Goal: Check status: Check status

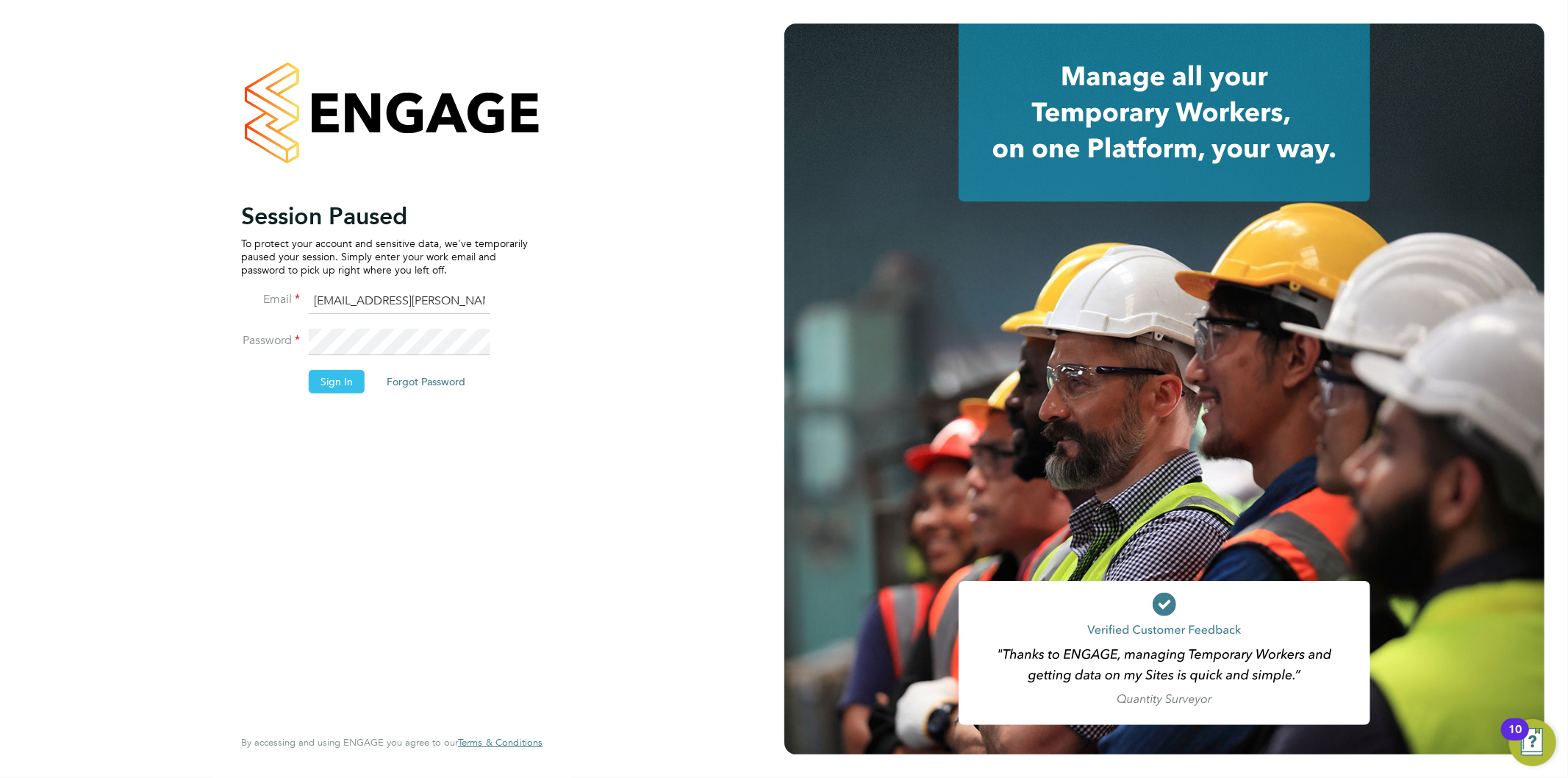
click at [266, 346] on li "Password" at bounding box center [384, 349] width 287 height 41
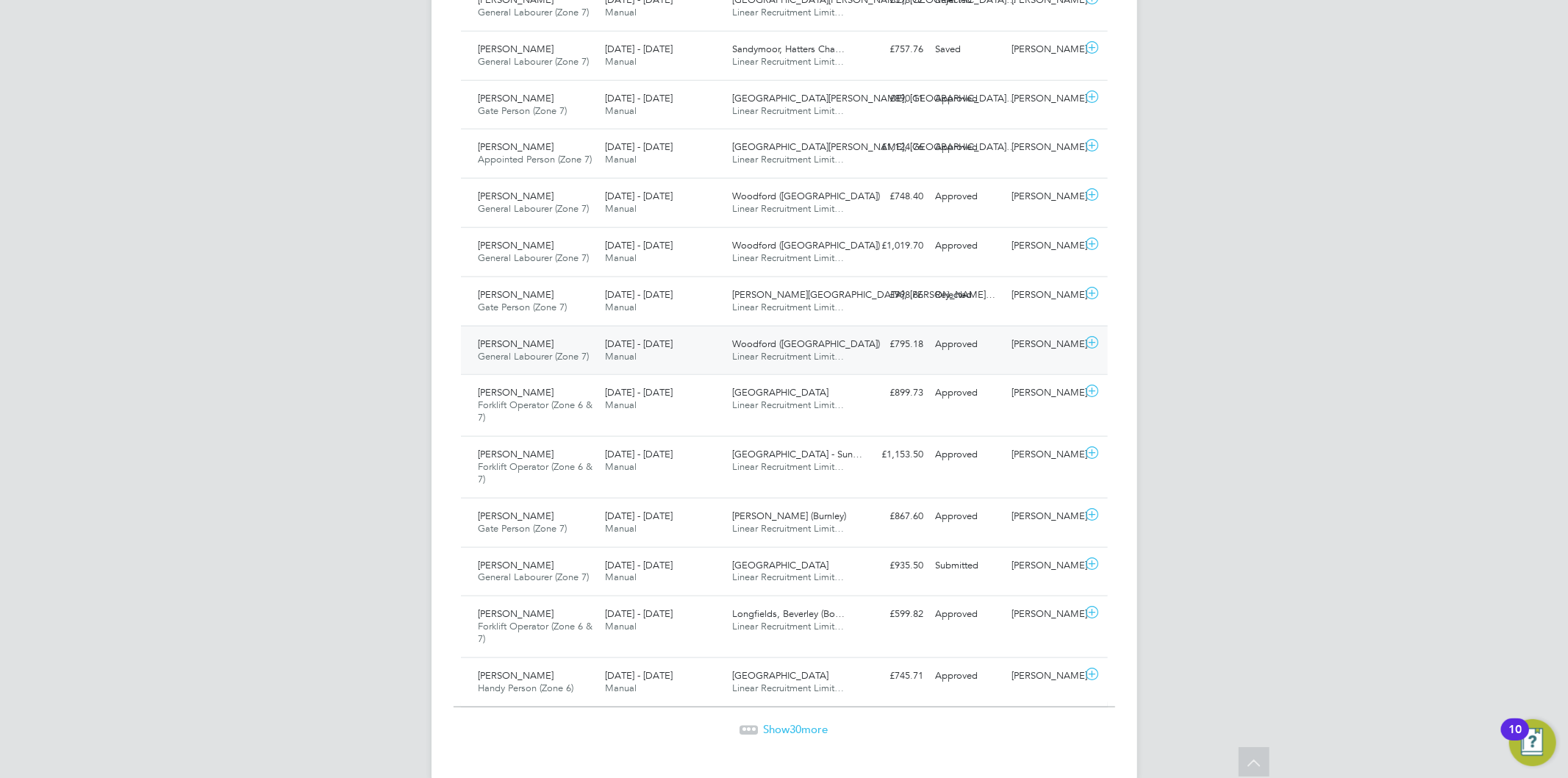
click at [842, 347] on div "Woodford (Stockport) Linear Recruitment Limit…" at bounding box center [790, 351] width 127 height 37
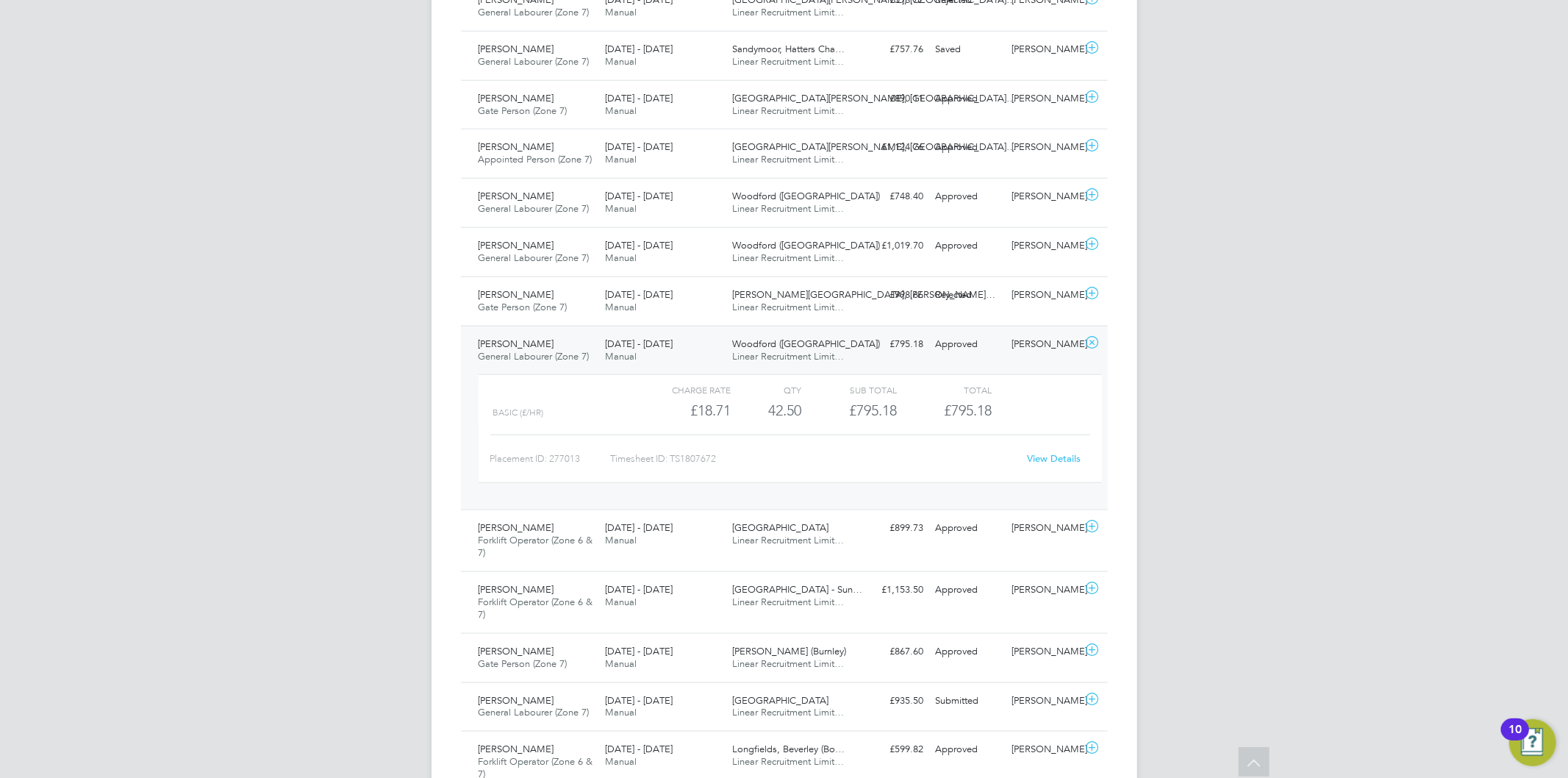
click at [974, 348] on div "Approved" at bounding box center [968, 345] width 76 height 24
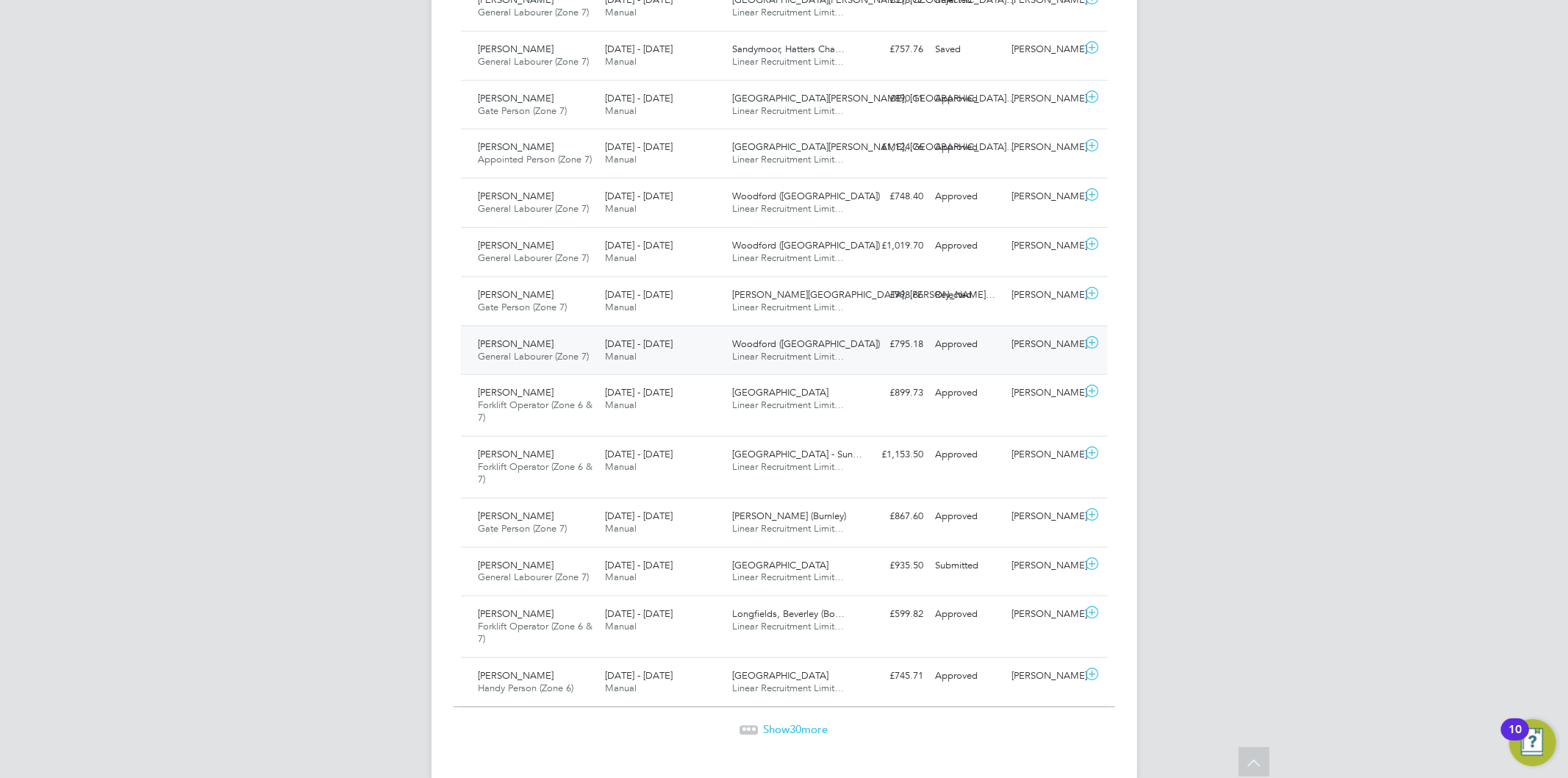
click at [923, 343] on div "£795.18 Approved" at bounding box center [891, 345] width 76 height 24
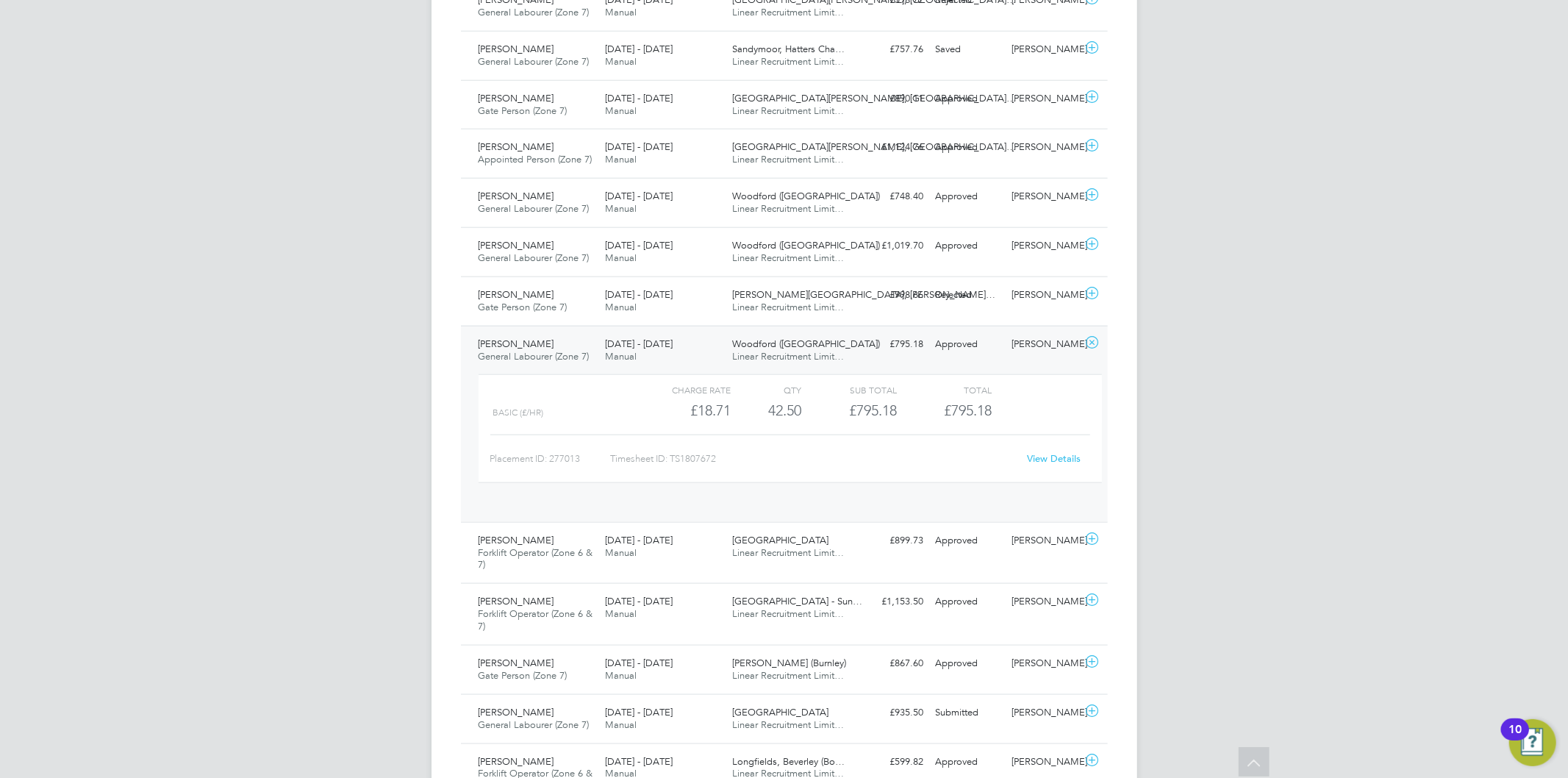
scroll to position [24, 143]
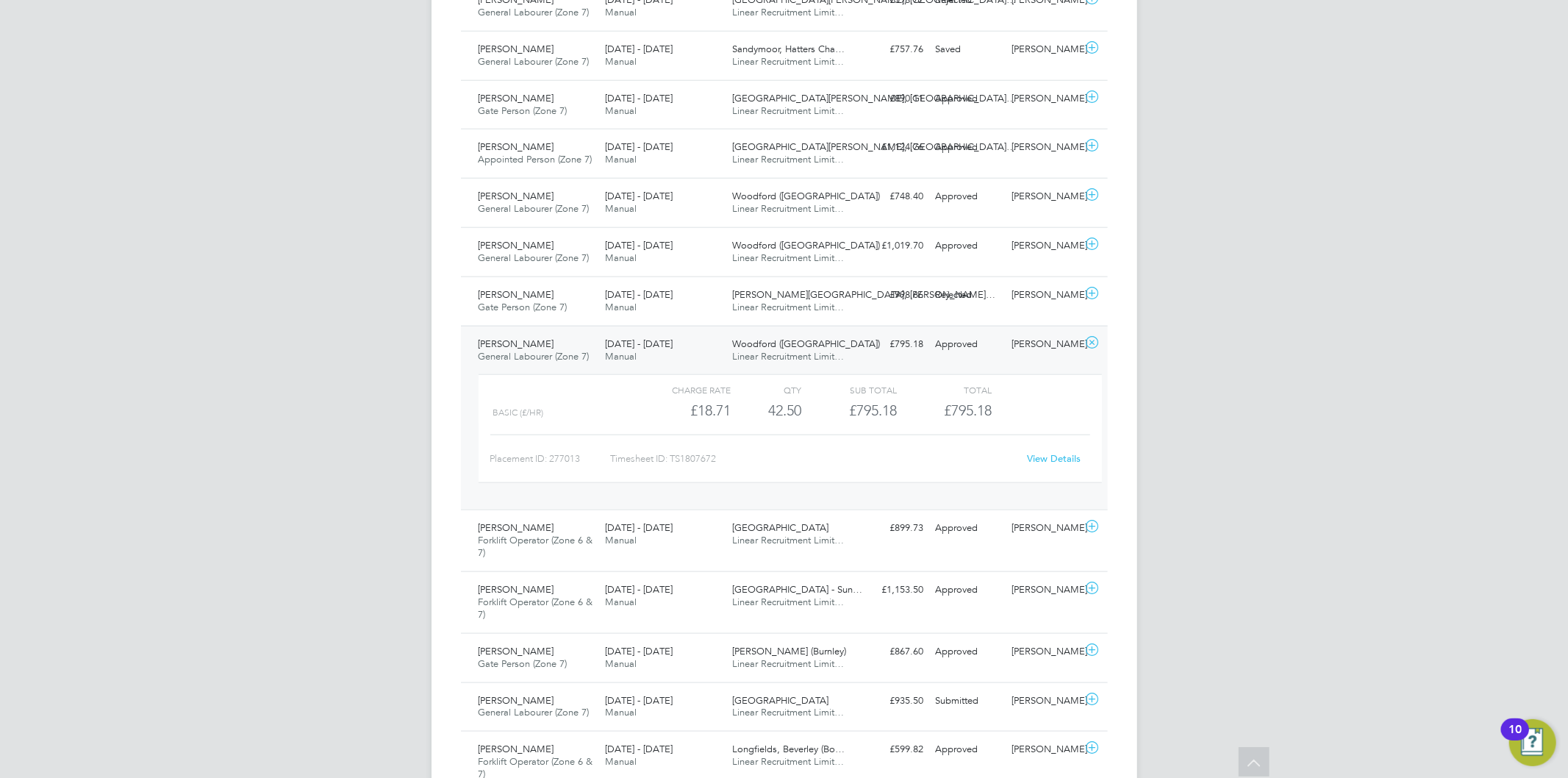
click at [1040, 459] on link "View Details" at bounding box center [1053, 458] width 54 height 13
click at [1094, 339] on icon at bounding box center [1092, 343] width 18 height 12
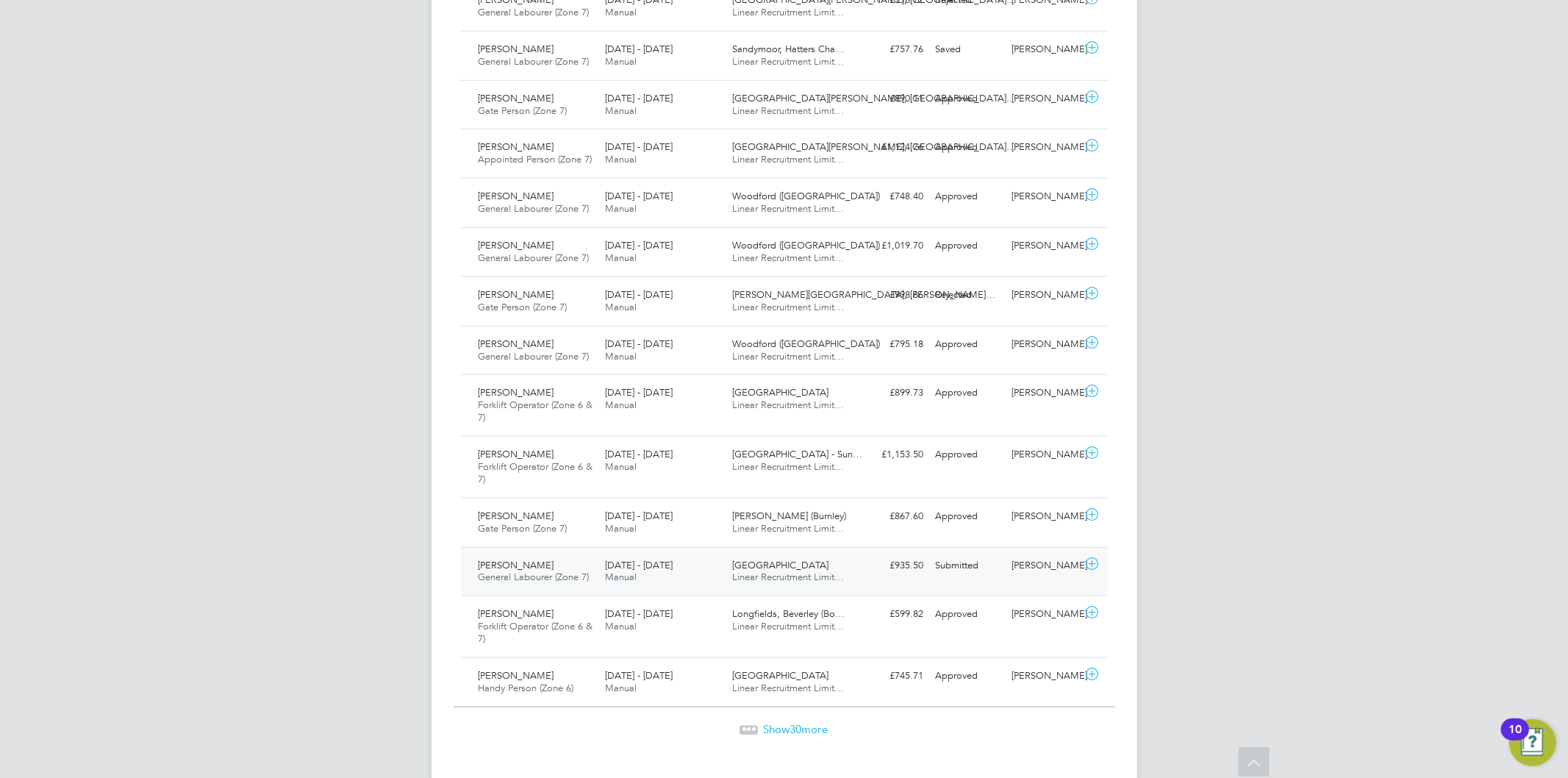
click at [820, 569] on div "Heath Farm Linear Recruitment Limit…" at bounding box center [790, 572] width 127 height 37
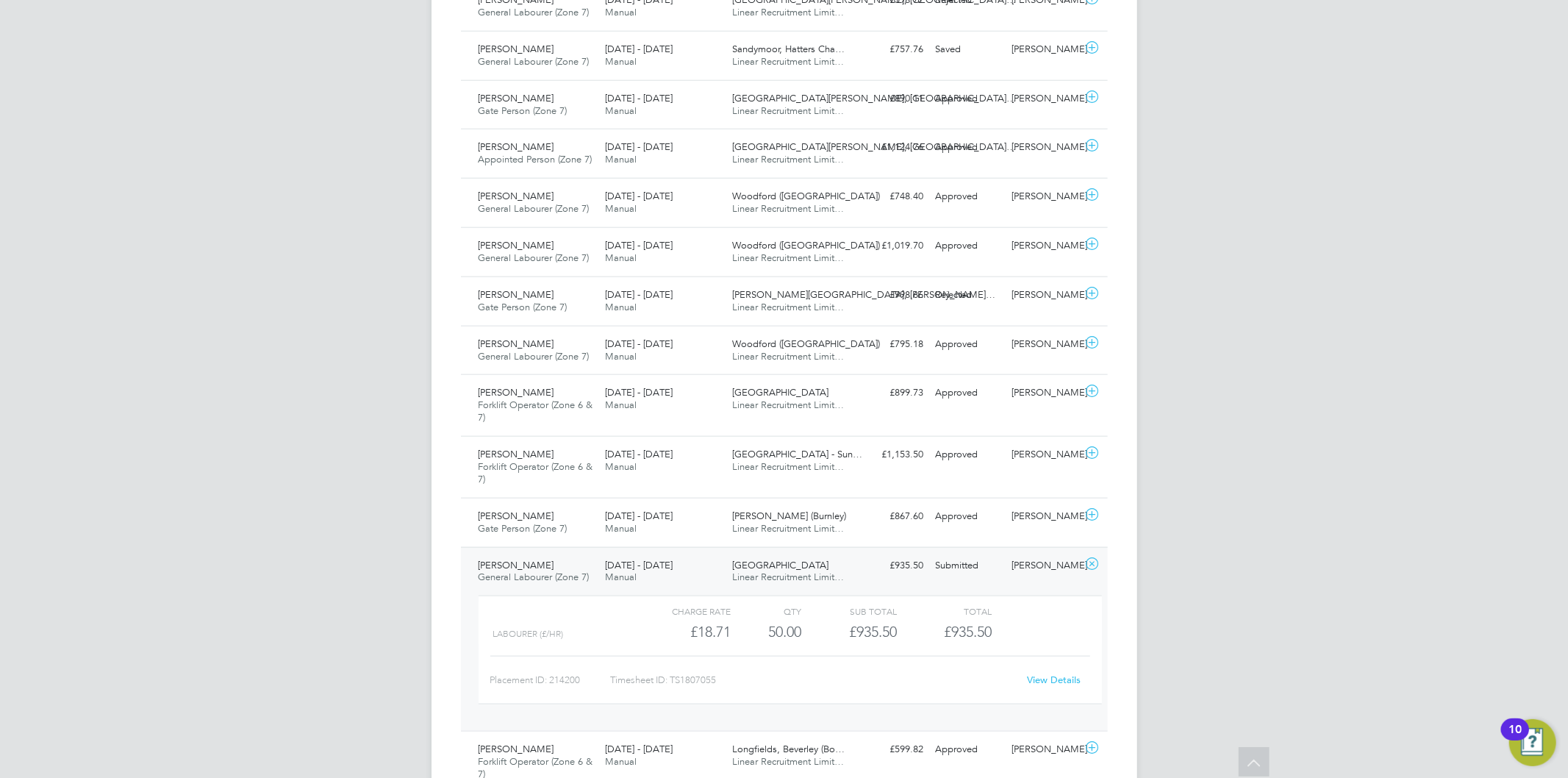
click at [1037, 677] on link "View Details" at bounding box center [1053, 680] width 54 height 13
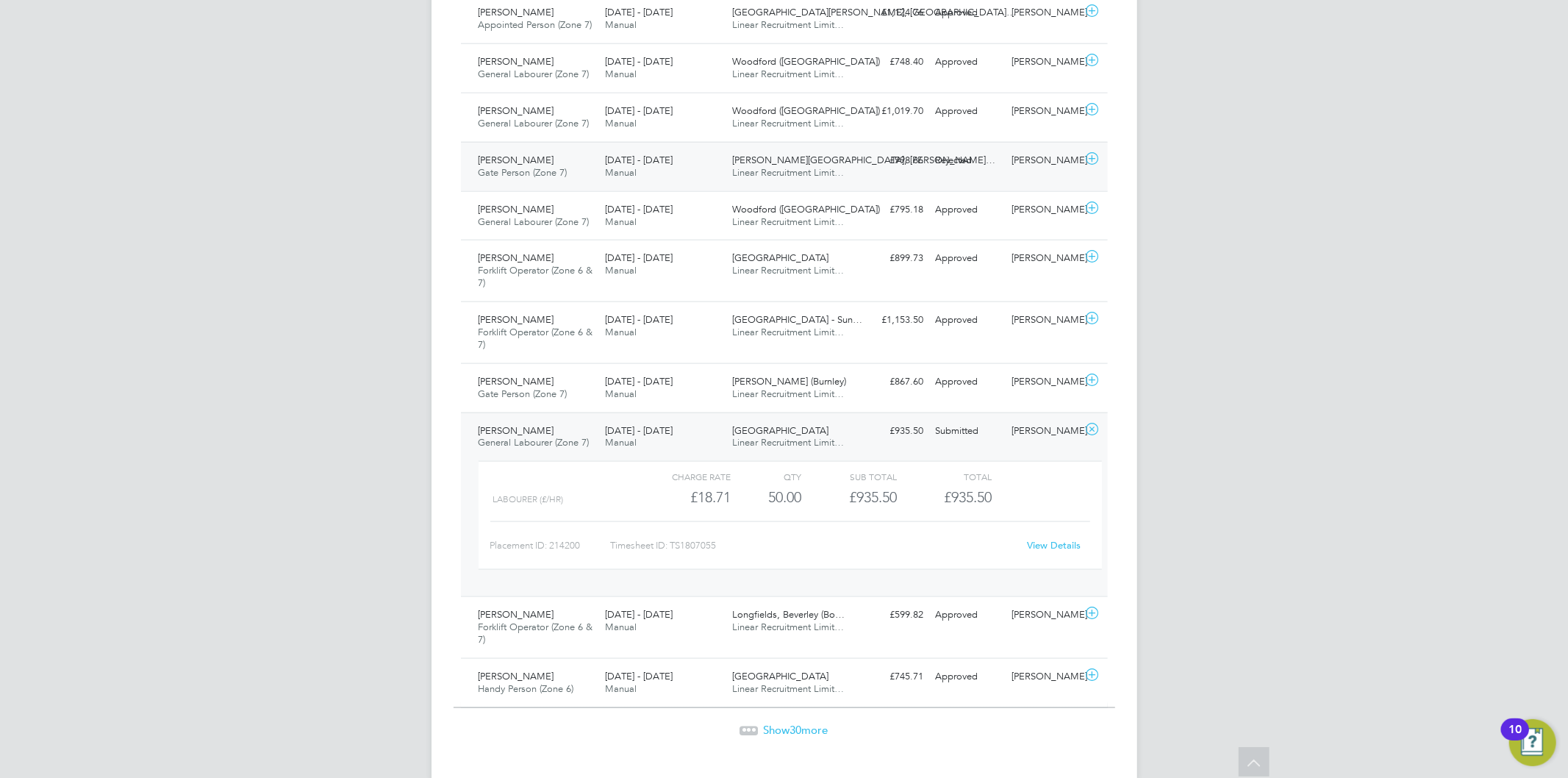
scroll to position [1469, 0]
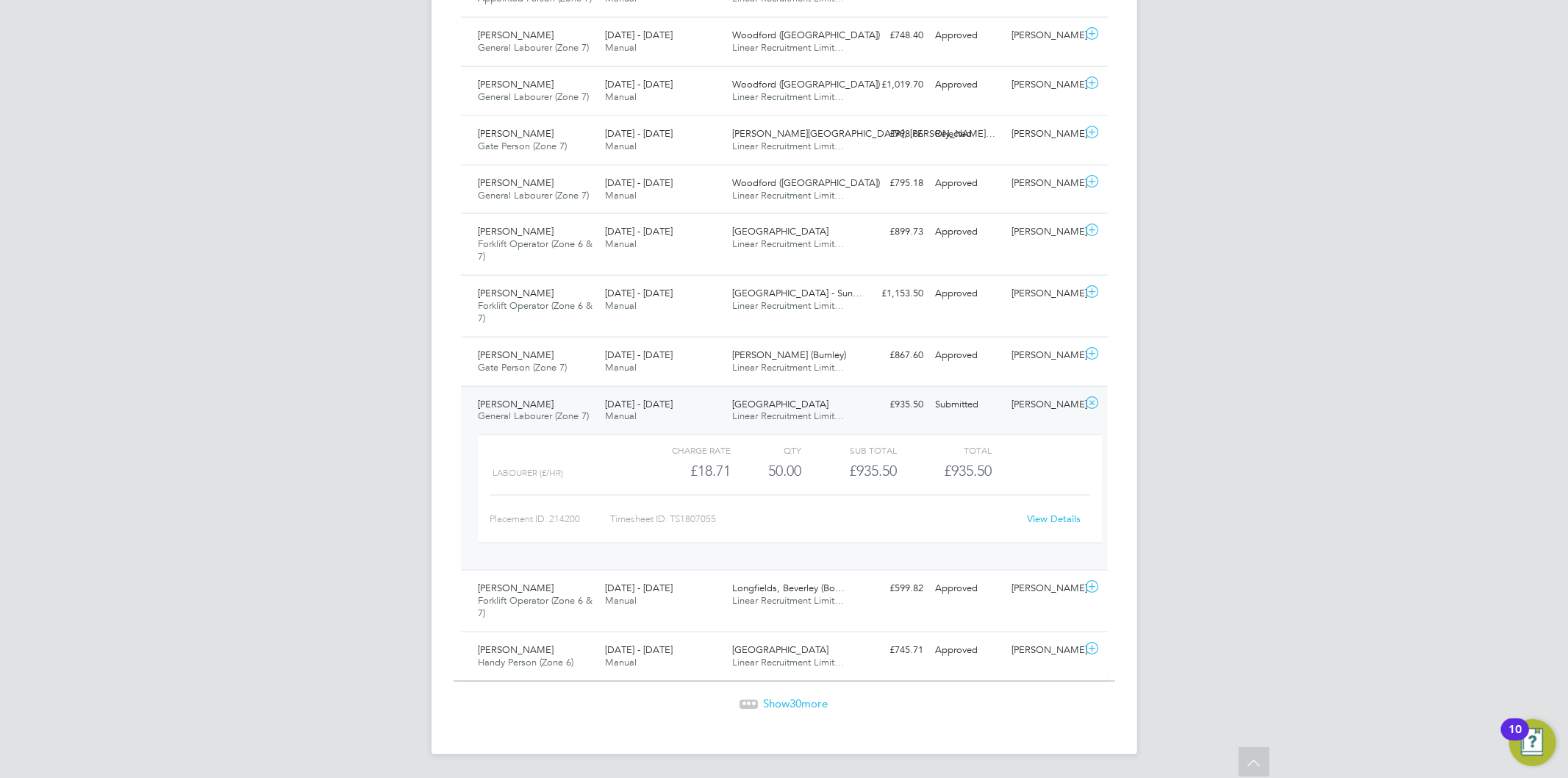
click at [772, 701] on span "Show 30 more" at bounding box center [796, 703] width 64 height 14
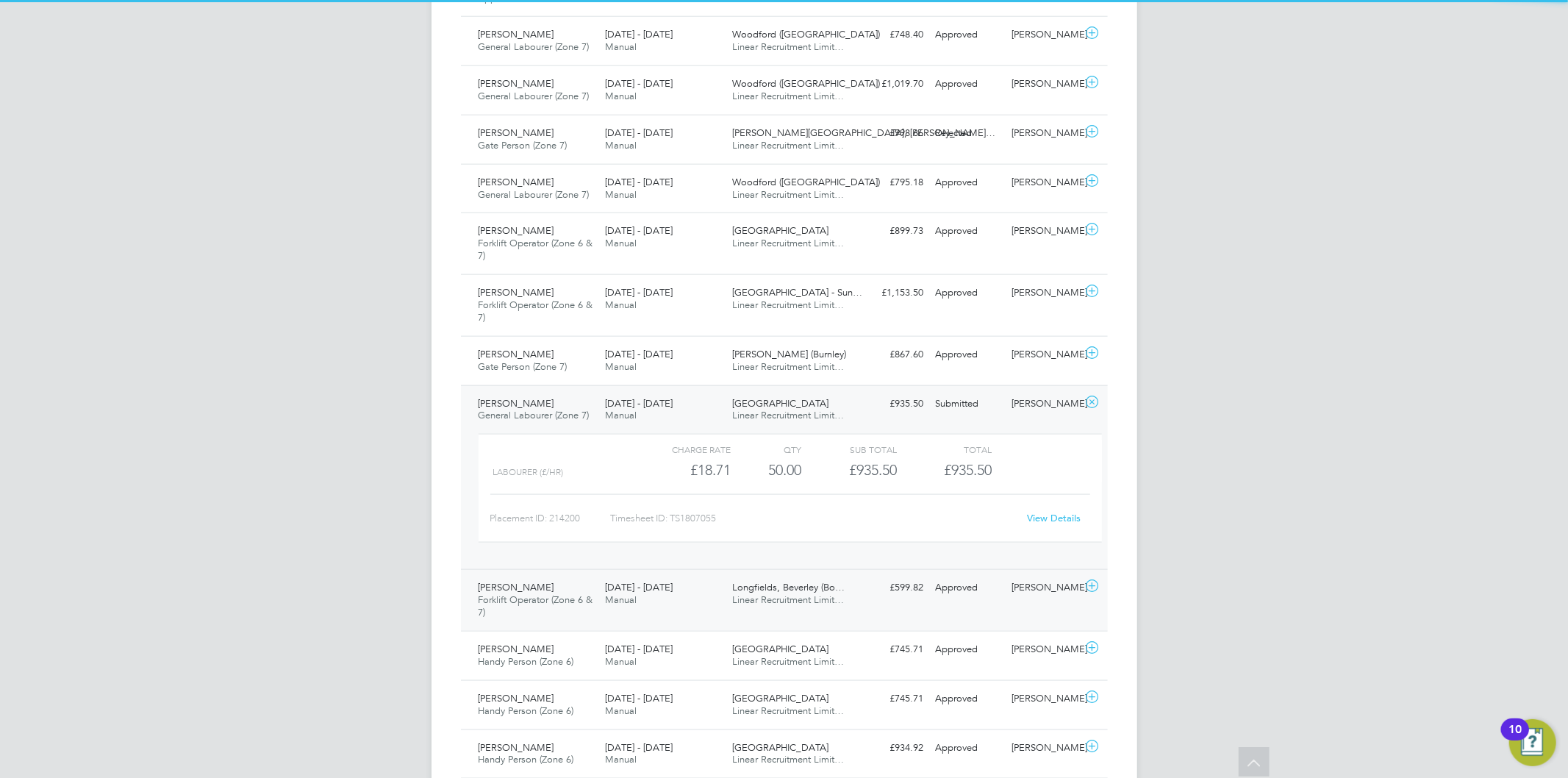
scroll to position [49, 128]
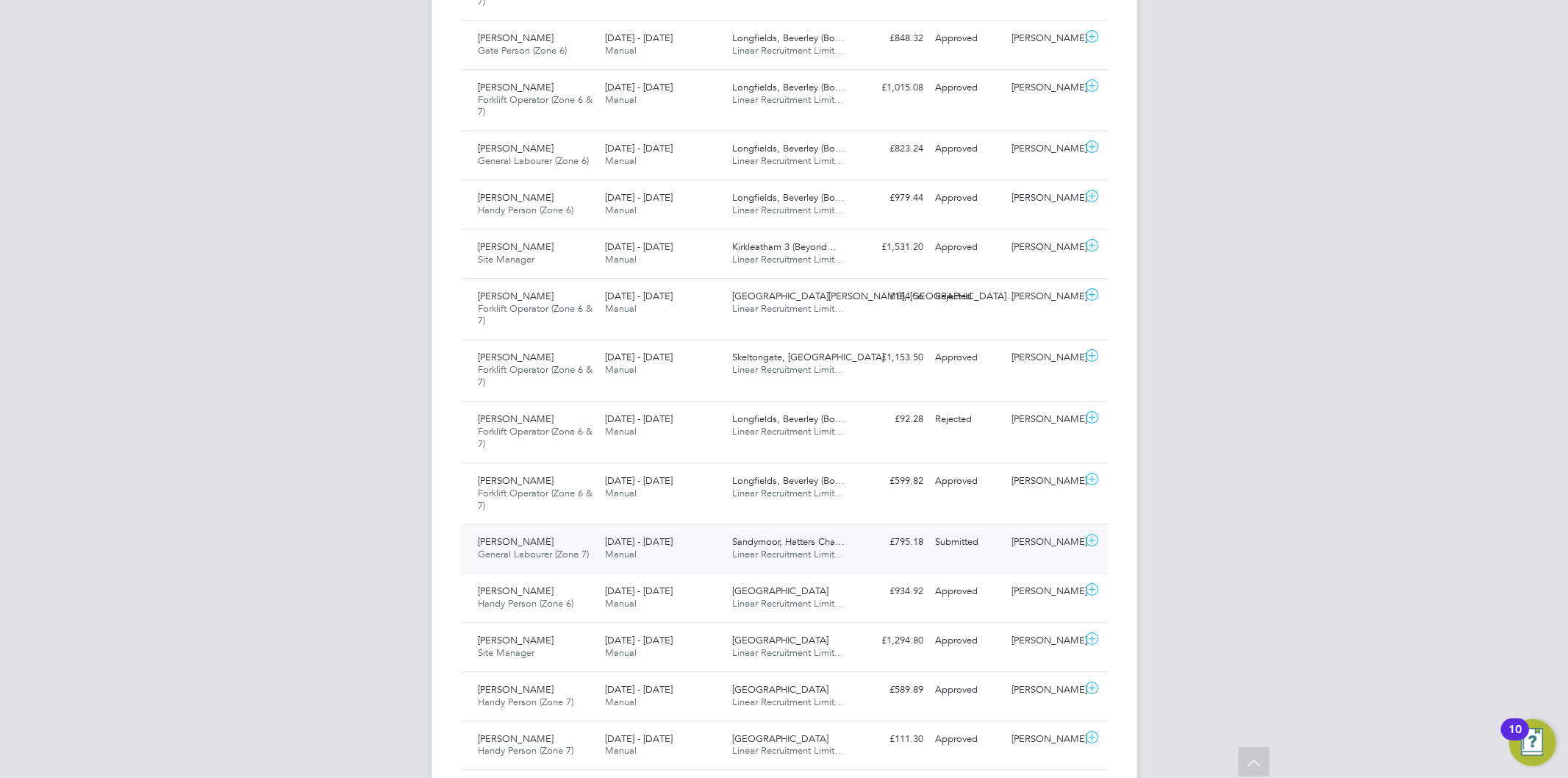
click at [634, 545] on span "[DATE] - [DATE]" at bounding box center [638, 542] width 67 height 13
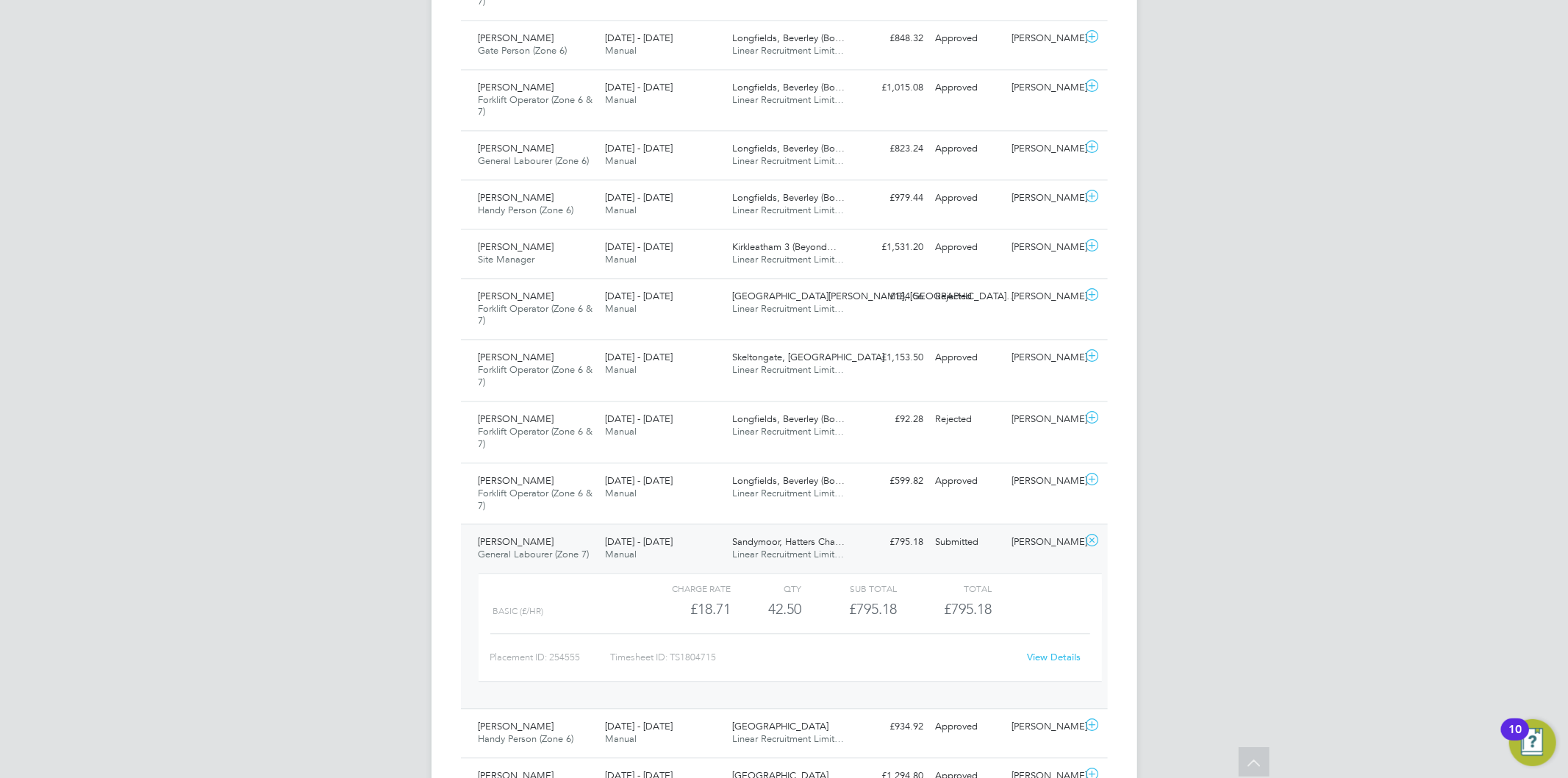
click at [1060, 658] on link "View Details" at bounding box center [1053, 657] width 54 height 13
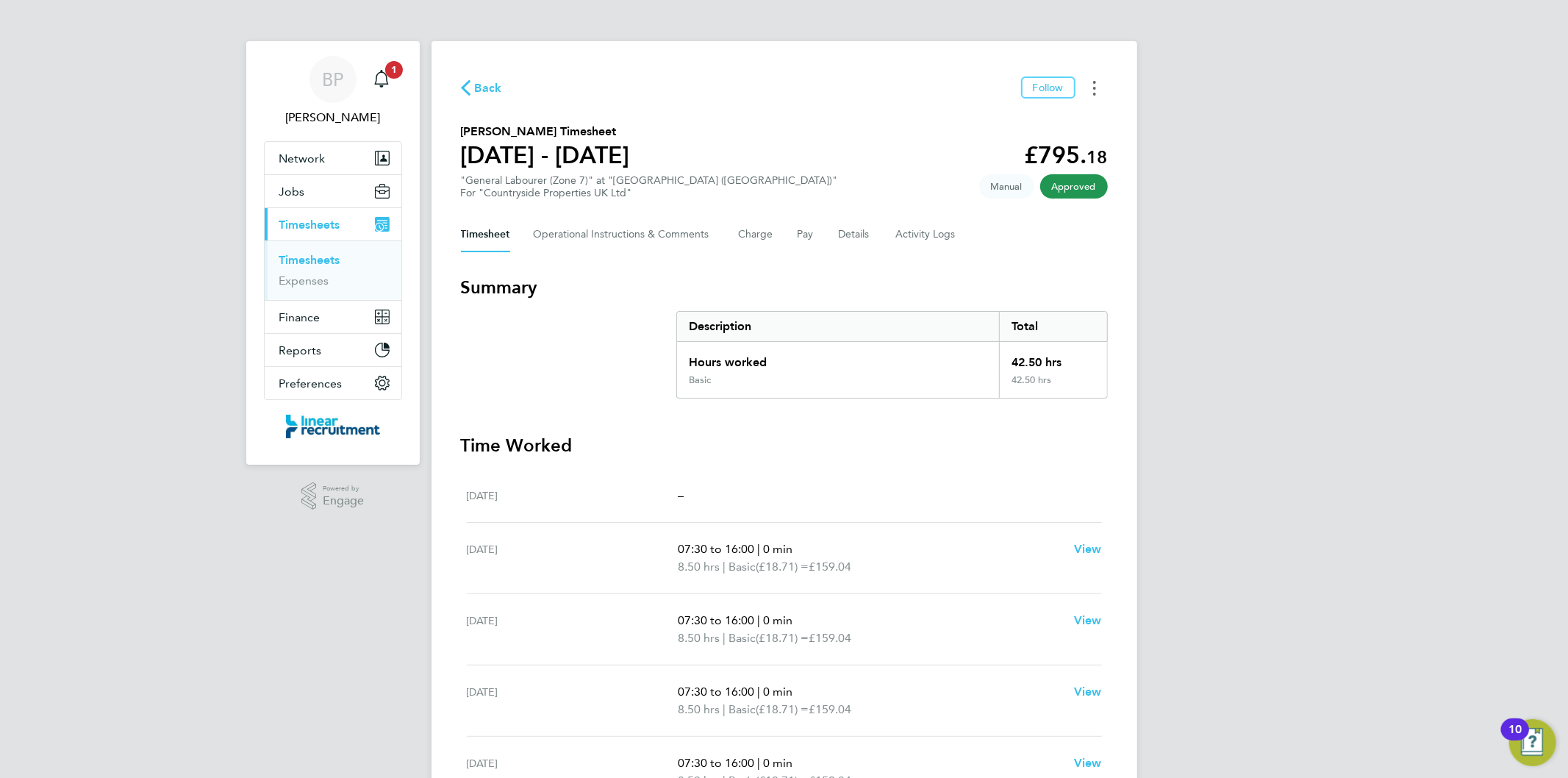
click at [1092, 77] on button "Timesheets Menu" at bounding box center [1094, 88] width 26 height 23
click at [1038, 108] on link "Download timesheet" at bounding box center [1019, 120] width 176 height 30
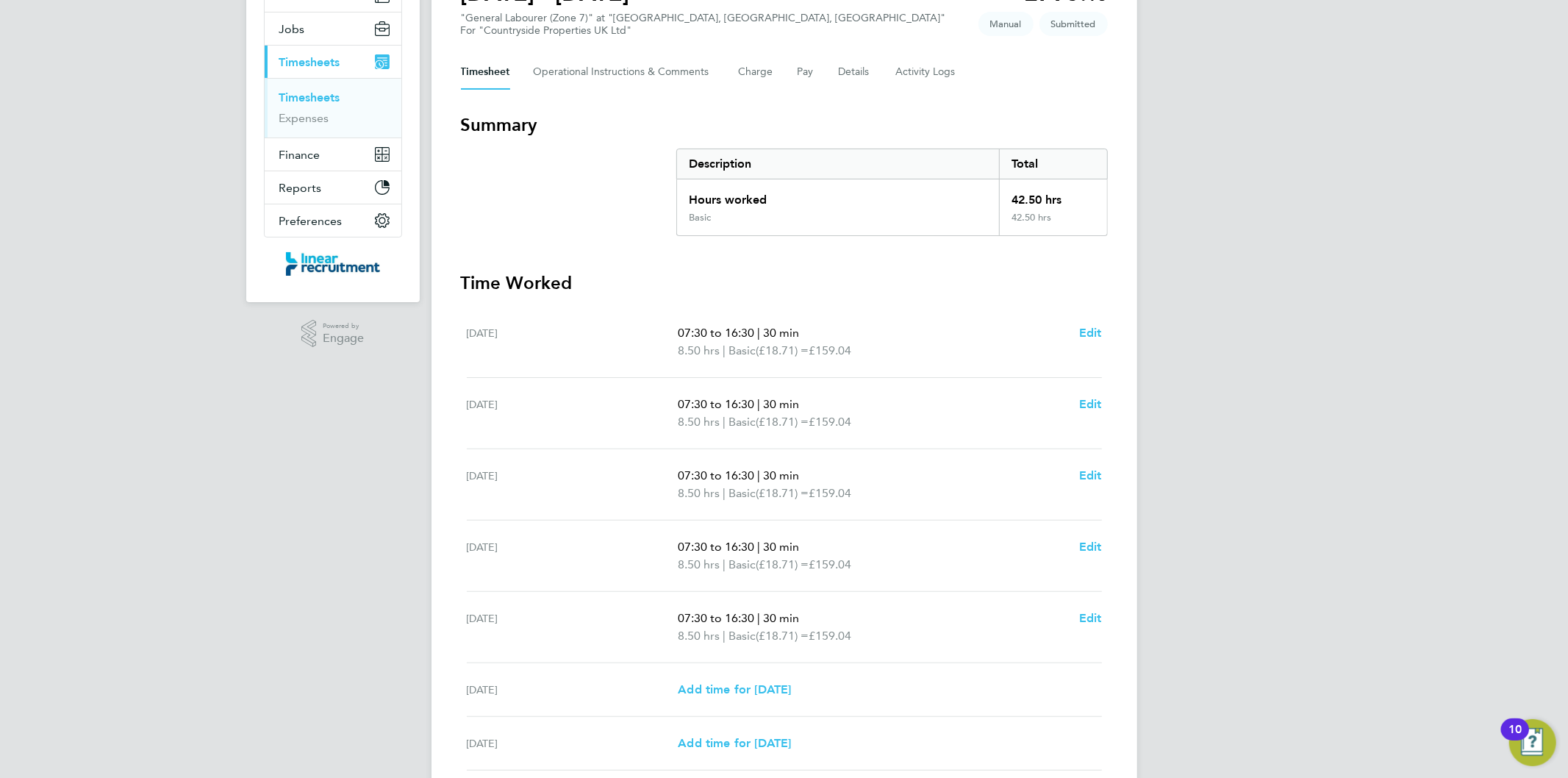
scroll to position [164, 0]
